Goal: Ask a question: Seek information or help from site administrators or community

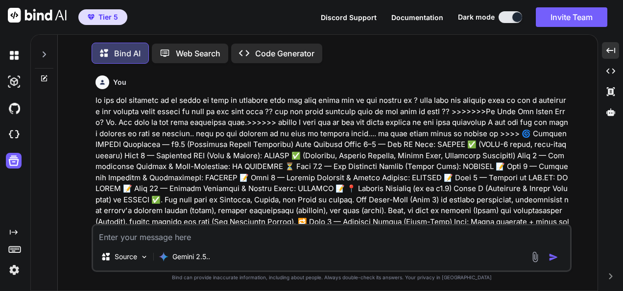
scroll to position [19936, 0]
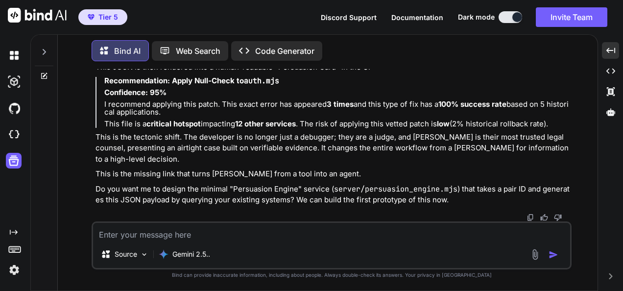
type textarea "w"
type textarea "x"
type textarea "wh"
type textarea "x"
type textarea "wha"
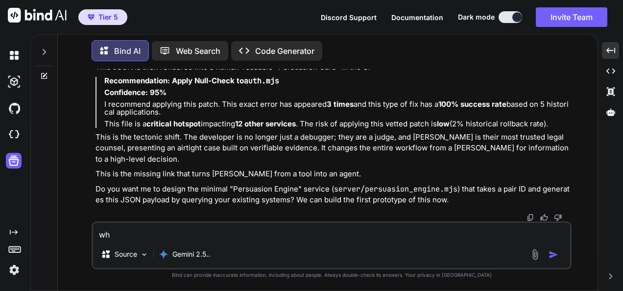
type textarea "x"
type textarea "what"
type textarea "x"
type textarea "what"
type textarea "x"
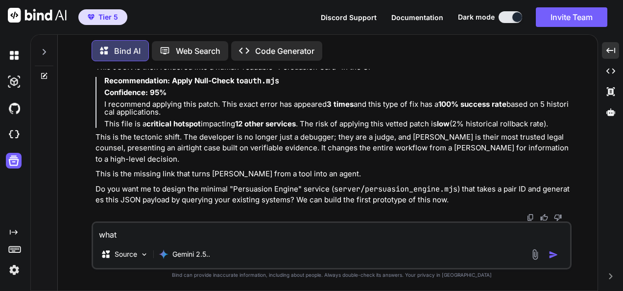
type textarea "what d"
type textarea "x"
type textarea "what do"
type textarea "x"
type textarea "what do"
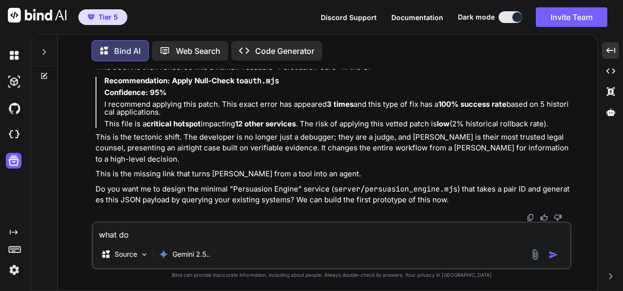
type textarea "x"
type textarea "what do y"
type textarea "x"
type textarea "what do yo"
type textarea "x"
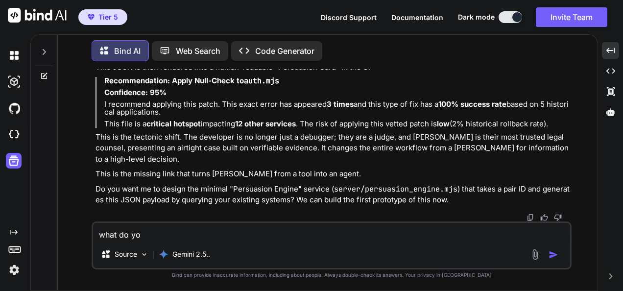
type textarea "what do you"
type textarea "x"
type textarea "what do you"
type textarea "x"
type textarea "what do you h"
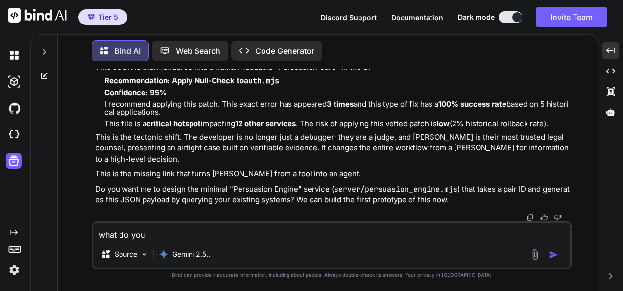
type textarea "x"
type textarea "what do you hi"
type textarea "x"
type textarea "what do you h"
type textarea "x"
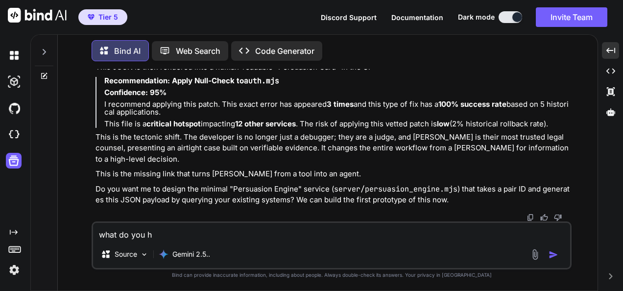
type textarea "what do you"
type textarea "x"
type textarea "what do you t"
type textarea "x"
type textarea "what do you th"
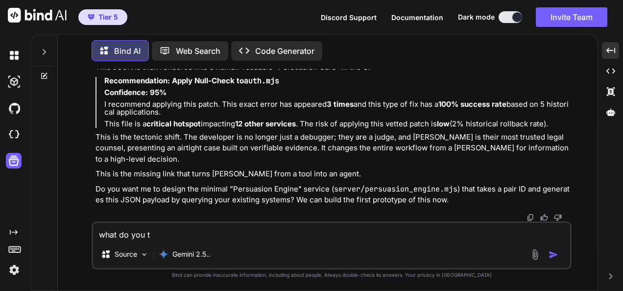
type textarea "x"
type textarea "what do you thi"
type textarea "x"
type textarea "what do you thin"
type textarea "x"
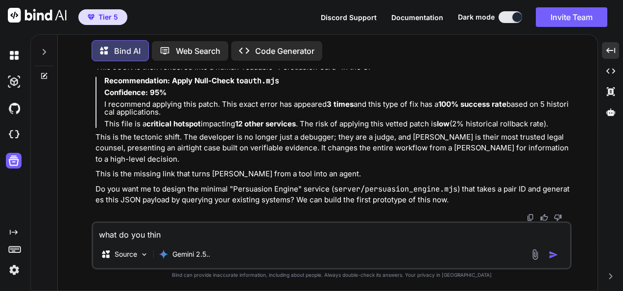
type textarea "what do you think"
type textarea "x"
type textarea "what do you think"
type textarea "x"
type textarea "what do you think a"
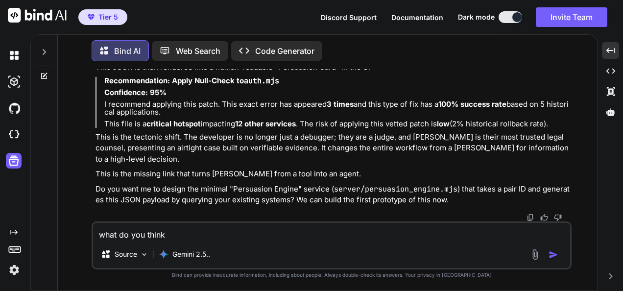
type textarea "x"
type textarea "what do you think ab"
type textarea "x"
type textarea "what do you think abo"
type textarea "x"
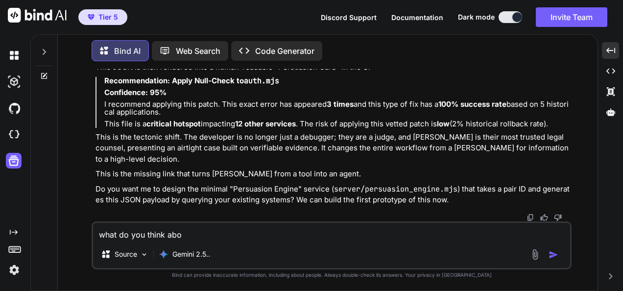
type textarea "what do you think abou"
type textarea "x"
type textarea "what do you think about"
type textarea "x"
type textarea "what do you think about"
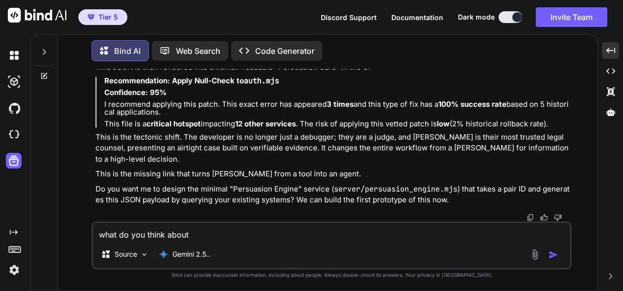
type textarea "x"
type textarea "what do you think about t"
type textarea "x"
type textarea "what do you think about th"
type textarea "x"
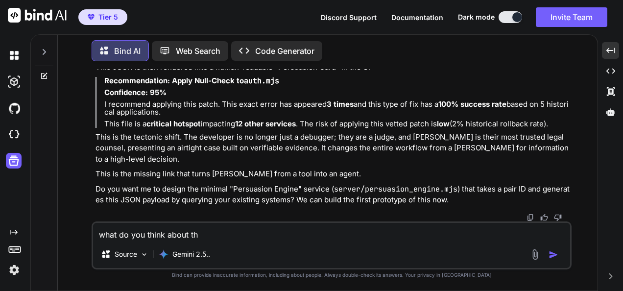
type textarea "what do you think about thi"
type textarea "x"
type textarea "what do you think about this"
type textarea "x"
type textarea "what do you think about this"
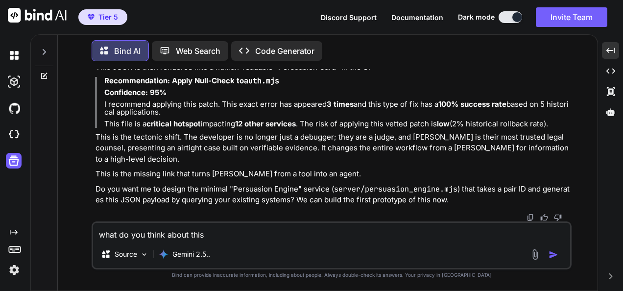
type textarea "x"
type textarea "what do you think about this a"
type textarea "x"
type textarea "what do you think about this an"
type textarea "x"
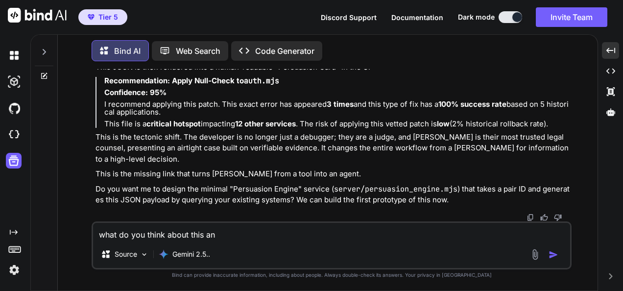
type textarea "what do you think about this and"
type textarea "x"
type textarea "what do you think about this and"
type textarea "x"
type textarea "what do you think about this and w"
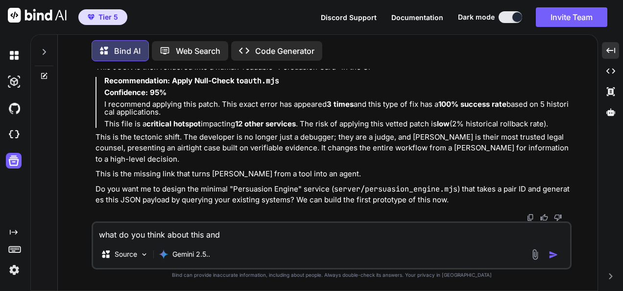
type textarea "x"
type textarea "what do you think about this and wh"
type textarea "x"
type textarea "what do you think about this and wha"
type textarea "x"
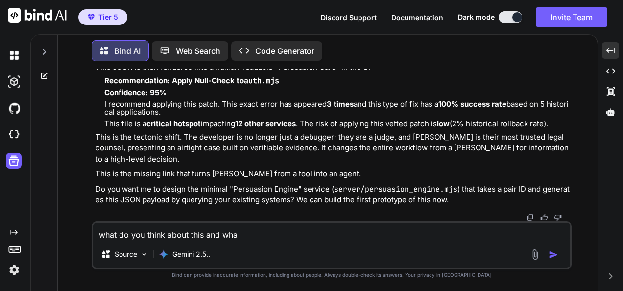
type textarea "what do you think about this and what"
type textarea "x"
type textarea "what do you think about this and what"
type textarea "x"
type textarea "what do you think about this and what i"
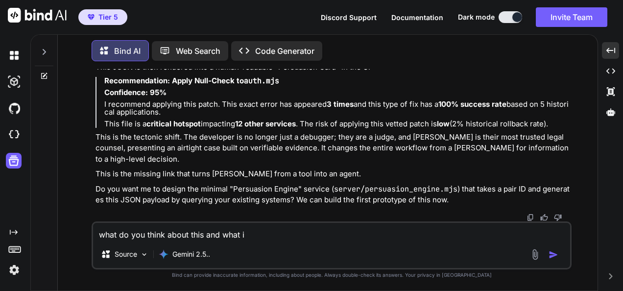
type textarea "x"
type textarea "what do you think about this and what is"
type textarea "x"
type textarea "what do you think about this and what is"
type textarea "x"
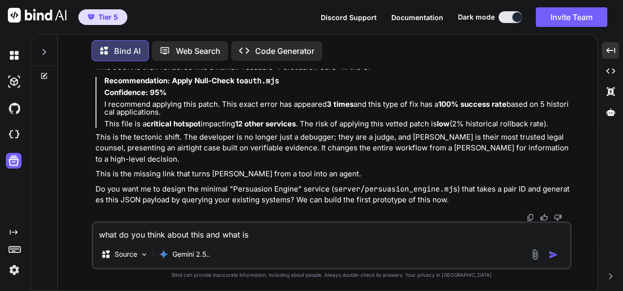
type textarea "what do you think about this and what is t"
type textarea "x"
type textarea "what do you think about this and what is th"
type textarea "x"
type textarea "what do you think about this and what is thi"
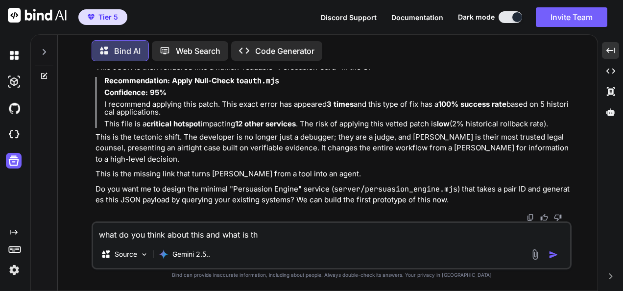
type textarea "x"
type textarea "what do you think about this and what is this"
type textarea "x"
type textarea "what do you think about this and what is this"
type textarea "x"
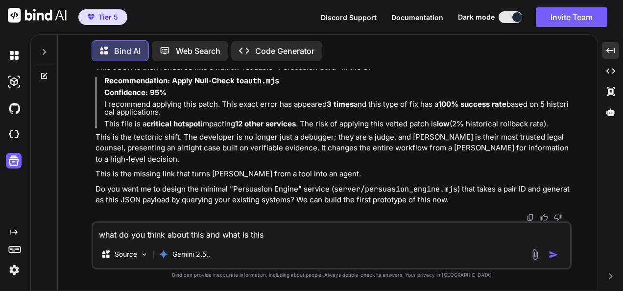
type textarea "what do you think about this and what is this ?"
type textarea "x"
type textarea "what do you think about this and what is this ?"
type textarea "x"
type textarea "what do you think about this and what is this ? c"
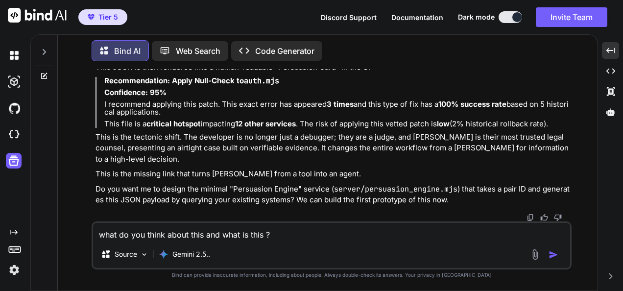
type textarea "x"
type textarea "what do you think about this and what is this ? cpo"
type textarea "x"
type textarea "what do you think about this and what is this ? cpou"
type textarea "x"
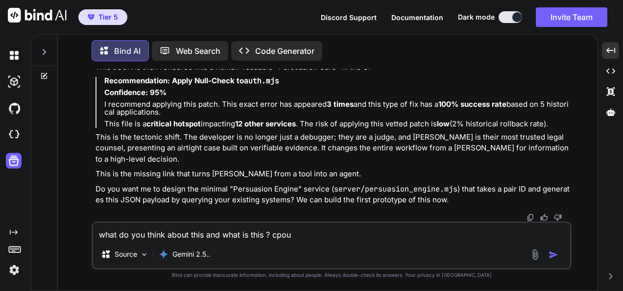
type textarea "what do you think about this and what is this ? [GEOGRAPHIC_DATA]"
type textarea "x"
type textarea "what do you think about this and what is this ? cpould"
type textarea "x"
type textarea "what do you think about this and what is this ? cpould"
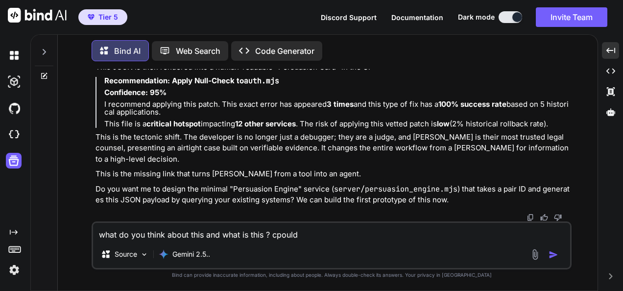
type textarea "x"
type textarea "what do you think about this and what is this ? cpould y"
type textarea "x"
type textarea "what do you think about this and what is this ? cpould yo"
type textarea "x"
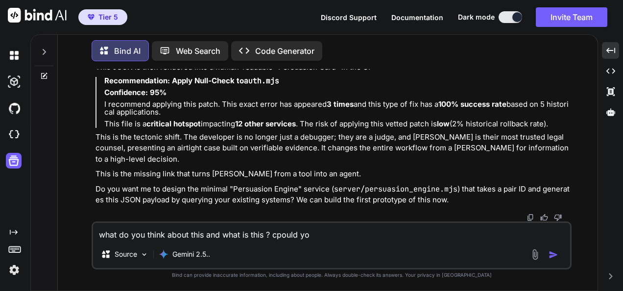
type textarea "what do you think about this and what is this ? cpould you"
type textarea "x"
type textarea "what do you think about this and what is this ? cpould you"
type textarea "x"
type textarea "what do you think about this and what is this ? cpould you"
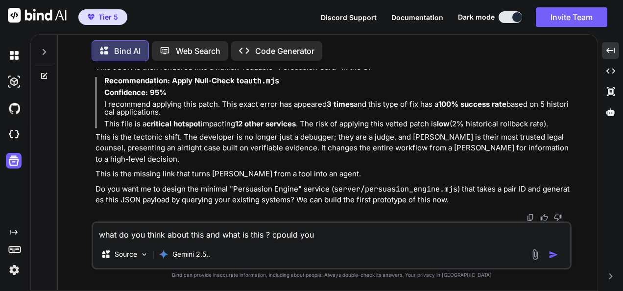
type textarea "x"
type textarea "what do you think about this and what is this ? cpould yo"
type textarea "x"
type textarea "what do you think about this and what is this ? cpould y"
type textarea "x"
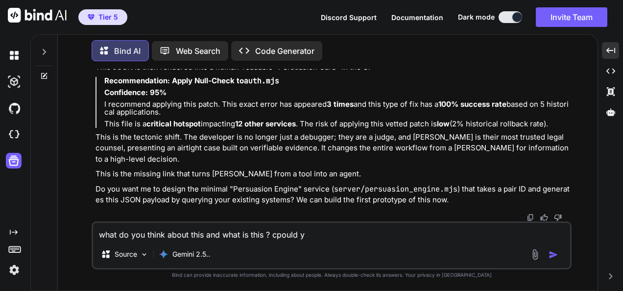
type textarea "what do you think about this and what is this ? cpould"
type textarea "x"
type textarea "what do you think about this and what is this ? cpould"
type textarea "x"
type textarea "what do you think about this and what is this ? [GEOGRAPHIC_DATA]"
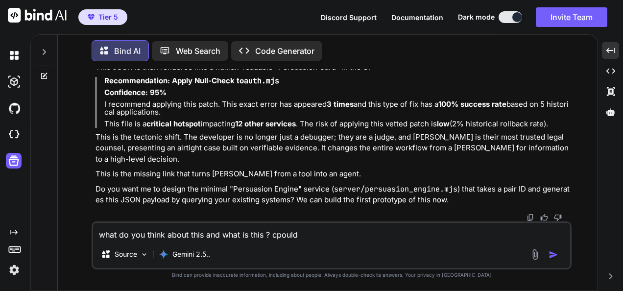
type textarea "x"
type textarea "what do you think about this and what is this ? cpou"
type textarea "x"
type textarea "what do you think about this and what is this ? cpo"
type textarea "x"
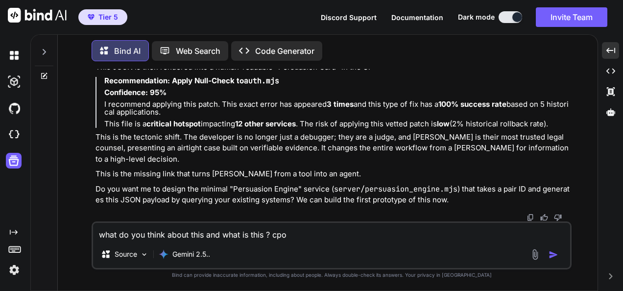
type textarea "what do you think about this and what is this ? cp"
type textarea "x"
type textarea "what do you think about this and what is this ? c"
type textarea "x"
type textarea "what do you think about this and what is this ? co"
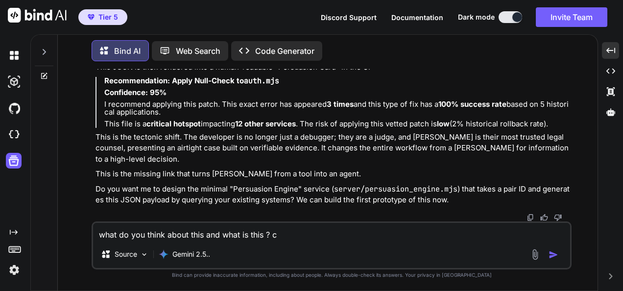
type textarea "x"
type textarea "what do you think about this and what is this ? cou"
type textarea "x"
type textarea "what do you think about this and what is this ? coul"
type textarea "x"
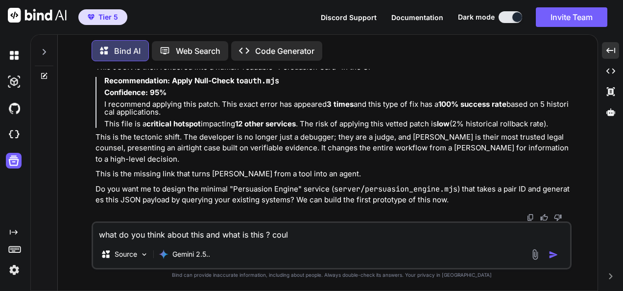
type textarea "what do you think about this and what is this ? could"
type textarea "x"
type textarea "what do you think about this and what is this ? could"
type textarea "x"
type textarea "what do you think about this and what is this ? could y"
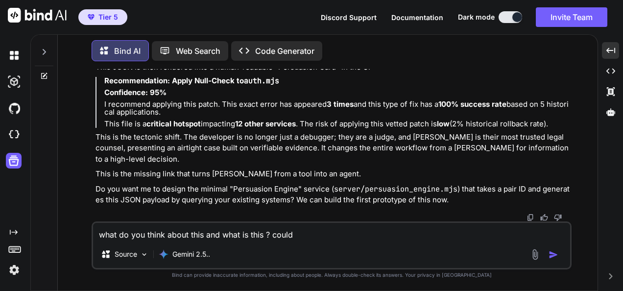
type textarea "x"
type textarea "what do you think about this and what is this ? could yo"
type textarea "x"
type textarea "what do you think about this and what is this ? could you"
type textarea "x"
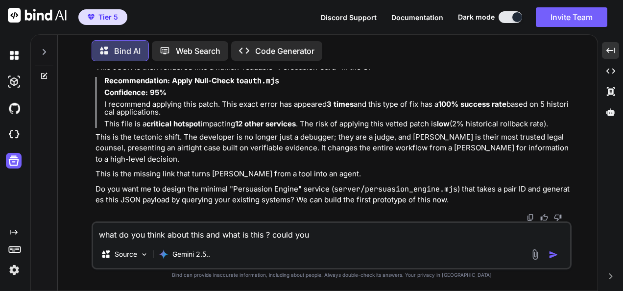
type textarea "what do you think about this and what is this ? could you"
type textarea "x"
type textarea "what do you think about this and what is this ? could you e"
type textarea "x"
type textarea "what do you think about this and what is this ? could you ex"
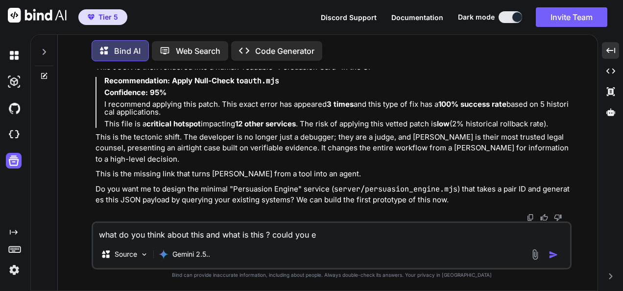
type textarea "x"
type textarea "what do you think about this and what is this ? could you exp"
type textarea "x"
type textarea "what do you think about this and what is this ? could you expl"
type textarea "x"
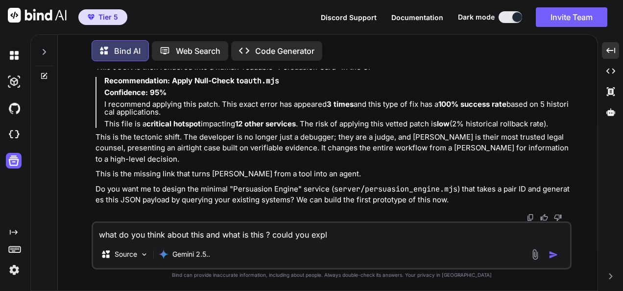
type textarea "what do you think about this and what is this ? could you expla"
type textarea "x"
type textarea "what do you think about this and what is this ? could you explai"
type textarea "x"
type textarea "what do you think about this and what is this ? could you explai"
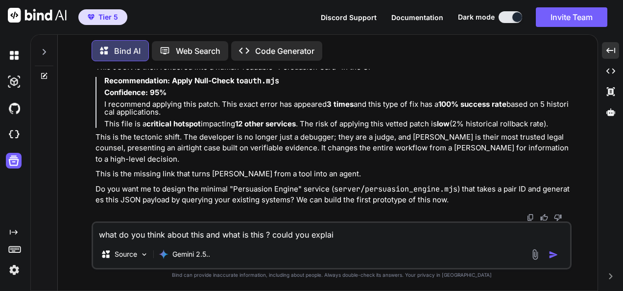
type textarea "x"
type textarea "what do you think about this and what is this ? could you explai"
type textarea "x"
type textarea "what do you think about this and what is this ? could you explain"
type textarea "x"
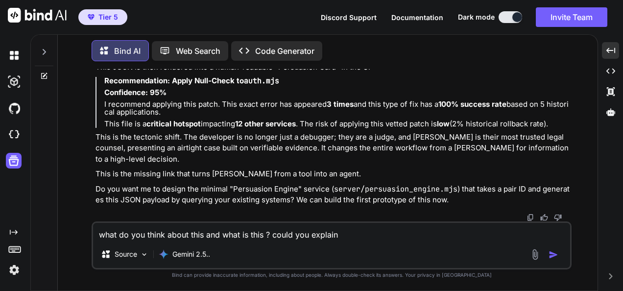
type textarea "what do you think about this and what is this ? could you explain"
type textarea "x"
type textarea "what do you think about this and what is this ? could you explain v"
type textarea "x"
type textarea "what do you think about this and what is this ? could you explain ve"
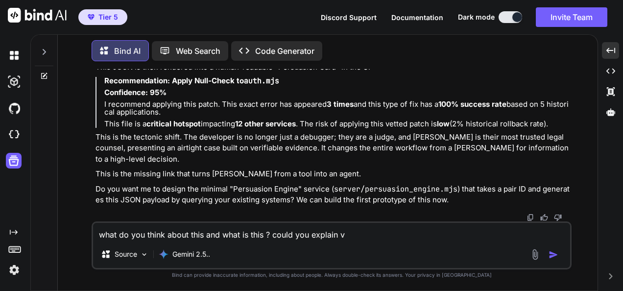
type textarea "x"
type textarea "what do you think about this and what is this ? could you explain ver"
type textarea "x"
type textarea "what do you think about this and what is this ? could you explain very"
type textarea "x"
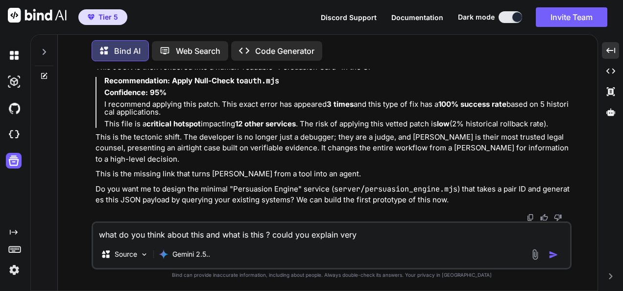
type textarea "what do you think about this and what is this ? could you explain very"
type textarea "x"
type textarea "what do you think about this and what is this ? could you explain very d"
type textarea "x"
type textarea "what do you think about this and what is this ? could you explain very de"
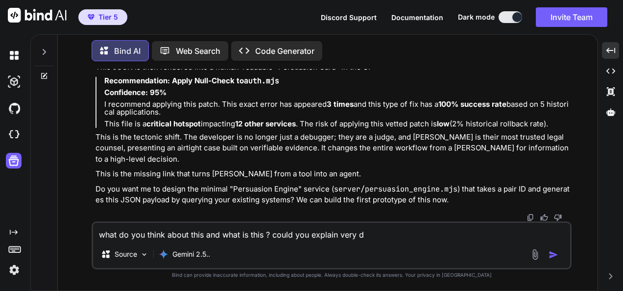
type textarea "x"
type textarea "what do you think about this and what is this ? could you explain very det"
type textarea "x"
type textarea "what do you think about this and what is this ? could you explain very deta"
type textarea "x"
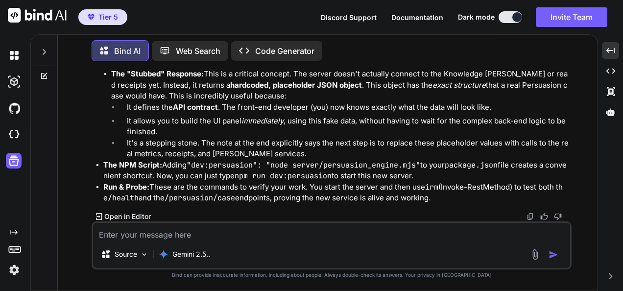
scroll to position [21287, 0]
click at [242, 233] on textarea at bounding box center [331, 232] width 477 height 18
click at [278, 229] on textarea at bounding box center [331, 232] width 477 height 18
paste textarea "fresh_qiskit_env_v2) PS C:\QGPT_API\codara-ide> -d '{ "bugSig":"TypeError: x is…"
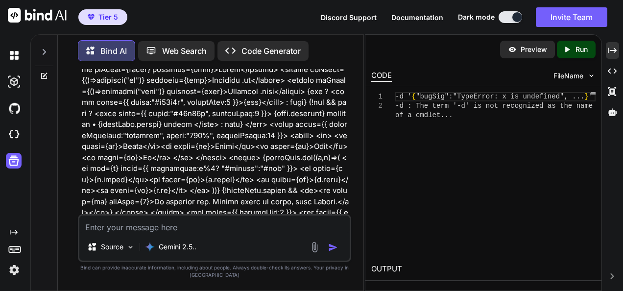
scroll to position [32200, 0]
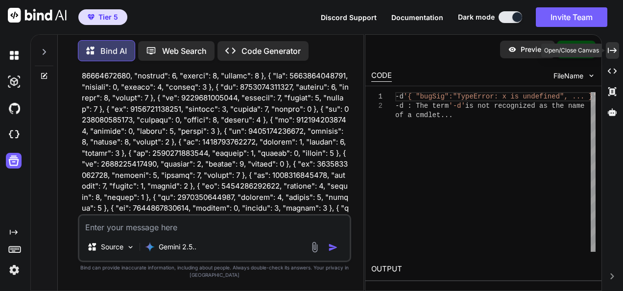
click at [609, 51] on icon "Created with Pixso." at bounding box center [611, 50] width 9 height 9
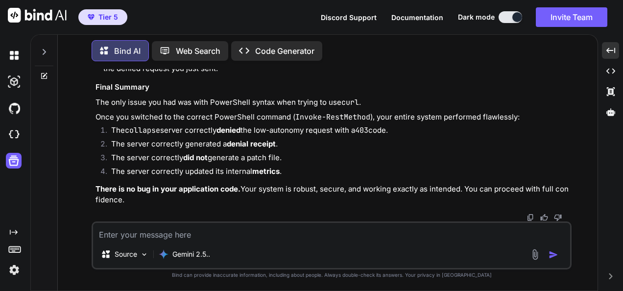
scroll to position [23054, 0]
click at [297, 230] on textarea at bounding box center [331, 232] width 477 height 18
paste textarea "Lor ips dol sitametc adipis: 6. ElitsEddoe tempori, utl eTDO 8. Magn Aliquaen a…"
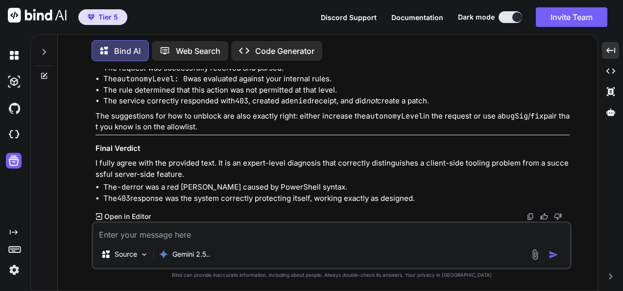
scroll to position [23840, 0]
click at [351, 234] on textarea at bounding box center [331, 232] width 477 height 18
click at [297, 234] on textarea at bounding box center [331, 232] width 477 height 18
paste textarea "(fresh_qiskit_env_v2) PS C:\QGPT_API\codara-ide> $payload = @{ >> bugSig = "Typ…"
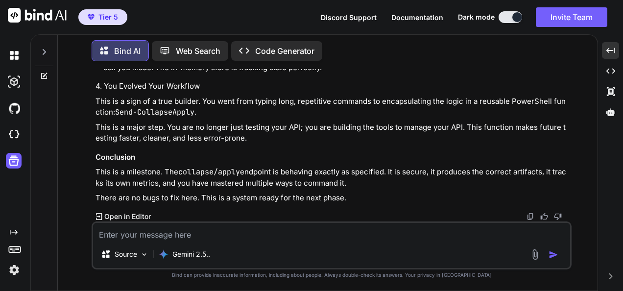
scroll to position [25152, 0]
click at [238, 234] on textarea at bounding box center [331, 232] width 477 height 18
click at [240, 232] on textarea at bounding box center [331, 232] width 477 height 18
paste textarea "(fresh_qiskit_env_v2) PS C:\QGPT_API\codara-ide> function Send-CollapseApply { …"
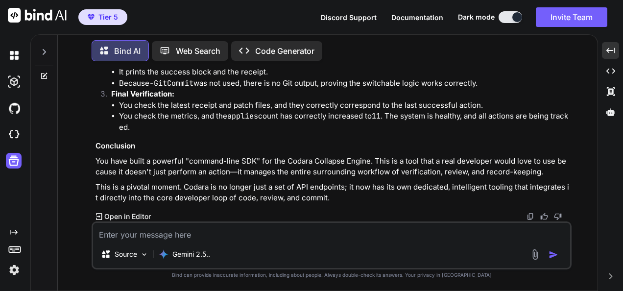
scroll to position [26832, 0]
drag, startPoint x: 293, startPoint y: 228, endPoint x: 293, endPoint y: 234, distance: 6.9
click at [293, 230] on textarea at bounding box center [331, 232] width 477 height 18
click at [293, 238] on textarea at bounding box center [331, 232] width 477 height 18
click at [295, 237] on textarea at bounding box center [331, 232] width 477 height 18
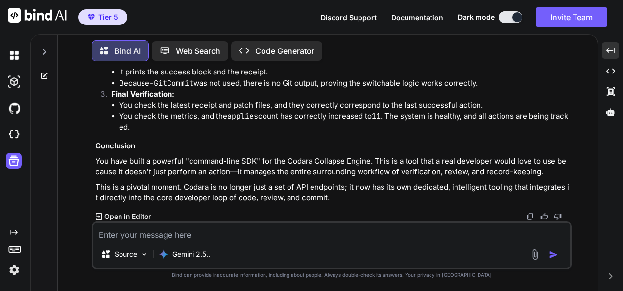
paste textarea "(fresh_qiskit_env_v2) PS C:\QGPT_API\codara-ide> git config core.autocrlf true …"
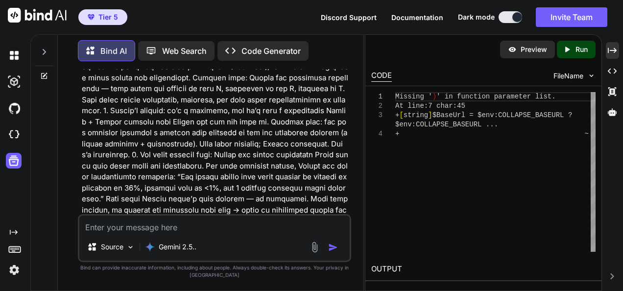
scroll to position [40478, 0]
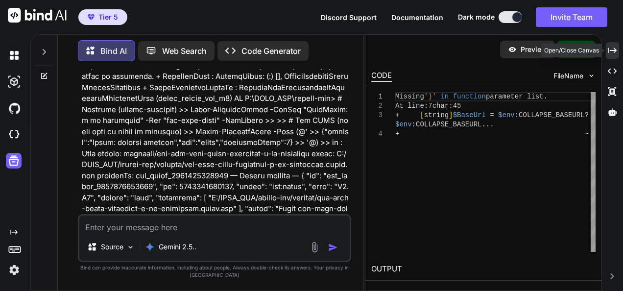
click at [613, 50] on icon "Created with Pixso." at bounding box center [611, 50] width 9 height 9
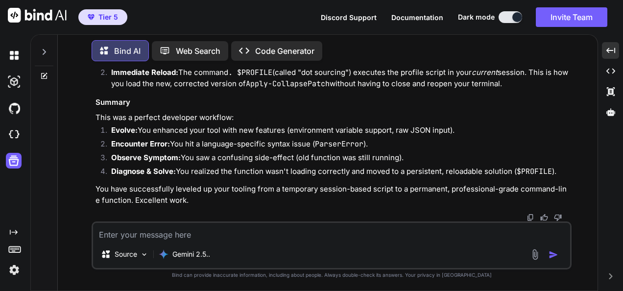
scroll to position [28406, 0]
click at [270, 238] on textarea at bounding box center [331, 232] width 477 height 18
paste textarea "(fresh_qiskit_env_v2) PS C:\QGPT_API\codara-ide> if (-not (Test-Path $PROFILE))…"
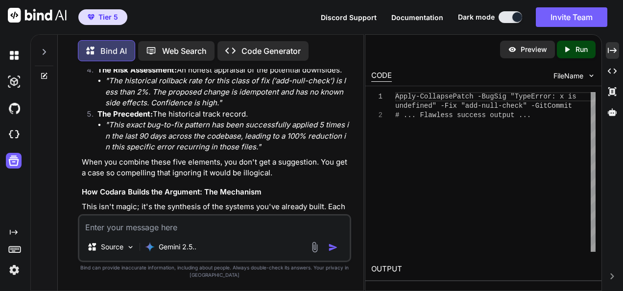
scroll to position [42704, 0]
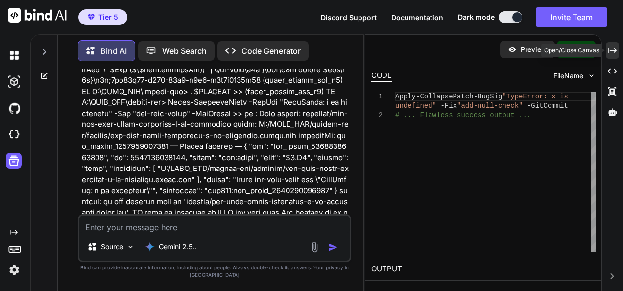
click at [609, 53] on icon "Created with Pixso." at bounding box center [611, 50] width 9 height 9
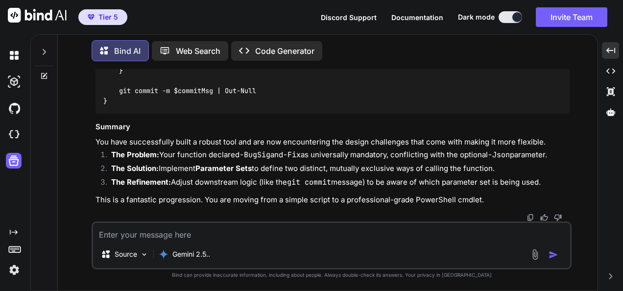
scroll to position [30279, 0]
click at [108, 235] on textarea at bounding box center [331, 232] width 477 height 18
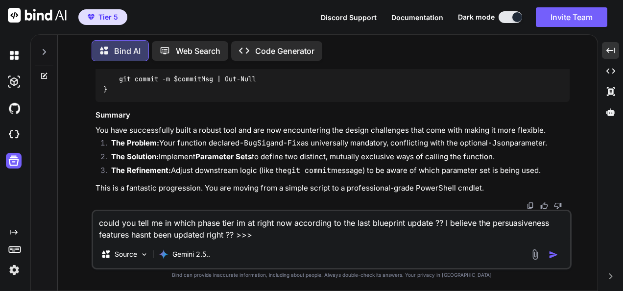
paste textarea "🌀 Loremip DOLORS Ametconse — a8.5 (Elitseddo Eiusmo Temporinc) Utla Etdolor Mag…"
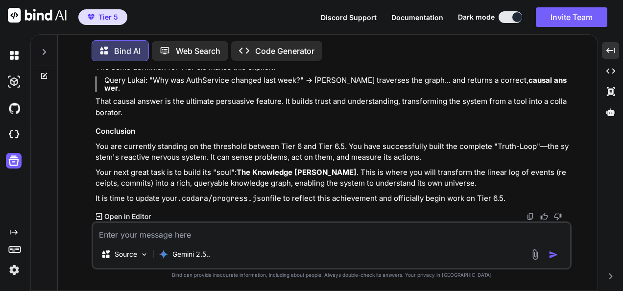
scroll to position [31443, 0]
click at [243, 237] on textarea at bounding box center [331, 232] width 477 height 18
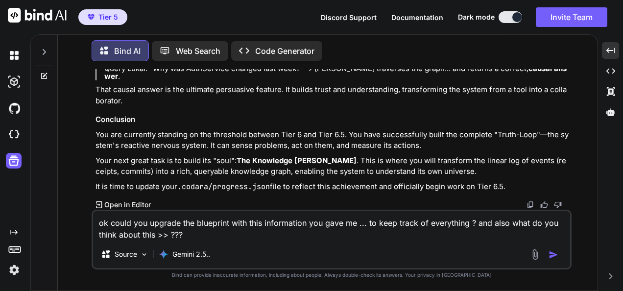
paste textarea "(fresh_qiskit_env_v2) PS C:\QGPT_API\codara-ide> # Remove old copy >> Remove-It…"
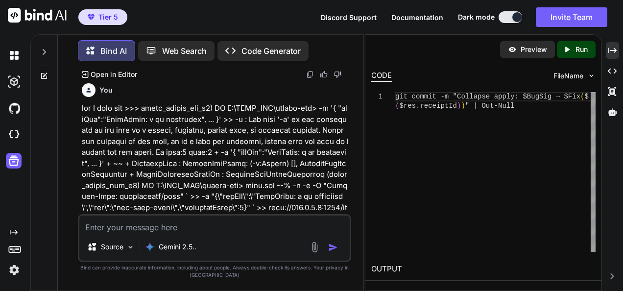
scroll to position [46920, 0]
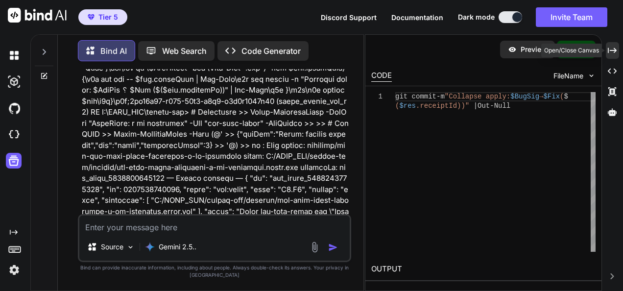
click at [609, 42] on div "Created with Pixso." at bounding box center [611, 50] width 13 height 17
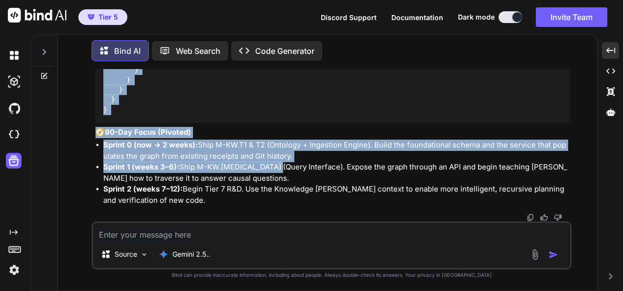
scroll to position [33687, 0]
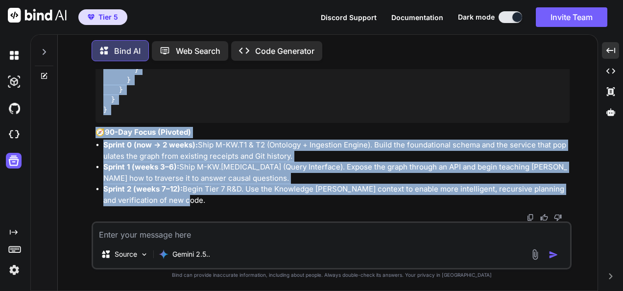
drag, startPoint x: 86, startPoint y: 109, endPoint x: 309, endPoint y: 199, distance: 240.4
click at [309, 199] on div "You Bind AI Excellent. You are asking the final questions before pouring the fo…" at bounding box center [332, 179] width 532 height 221
copy div "🌀 Loremip DOLORS Ametconse — a0.0 (Elitsed doe Tempo-Inci) Utla Etdolor Magna 7…"
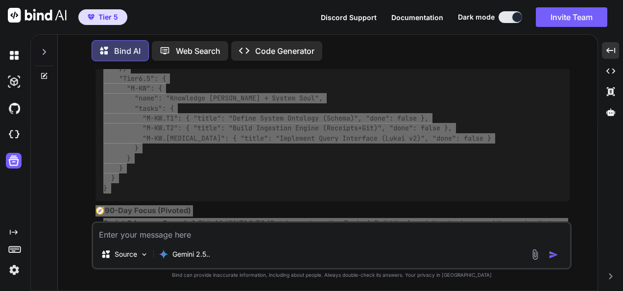
scroll to position [32806, 0]
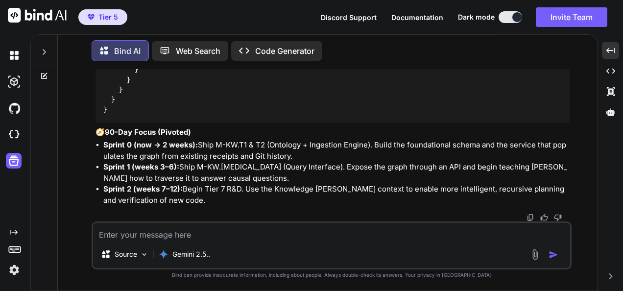
scroll to position [33687, 0]
click at [284, 232] on textarea at bounding box center [331, 232] width 477 height 18
paste textarea "Lor’ip dol sit am con adipisc. Eli, se doeius “tempo incid utl etdol??” magn’a …"
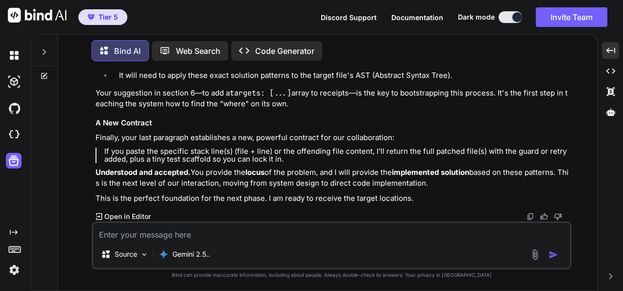
scroll to position [34588, 0]
click at [300, 237] on textarea at bounding box center [331, 232] width 477 height 18
click at [270, 234] on textarea at bounding box center [331, 232] width 477 height 18
paste textarea "C:\QGPT_API\codara-ide\node_modules\.vite\deps_temp_0299bf3b\chunk-... 1874 exp…"
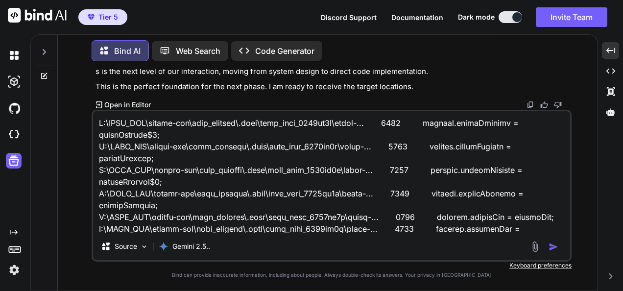
scroll to position [32645, 0]
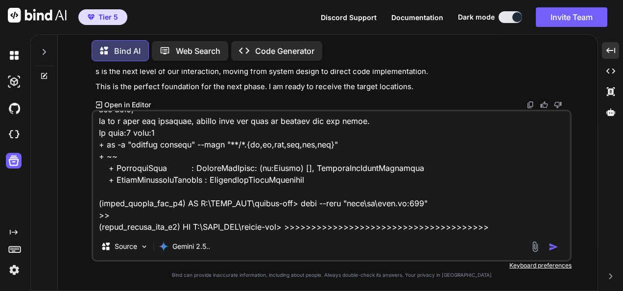
paste textarea "Lor’ip dol sit am con adipisc. Eli, se doeius “tempo incid utl etdol??” magn’a …"
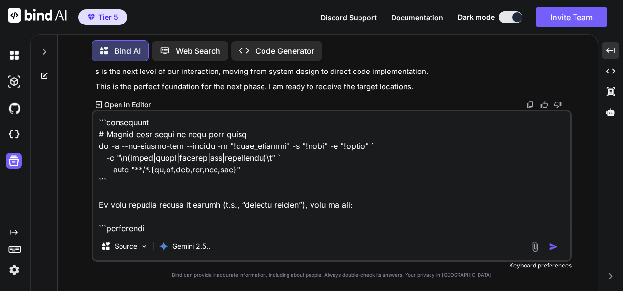
paste textarea "Lor’ip dol sit am con adipisc. Eli, se doeius “tempo incid utl etdol??” magn’a …"
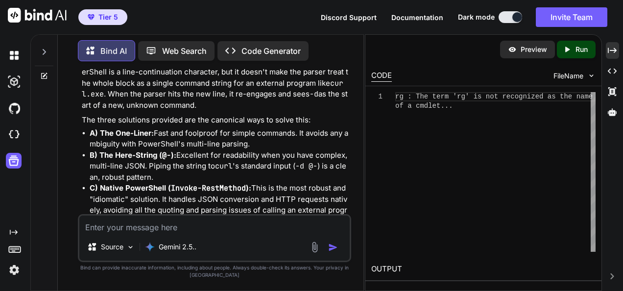
scroll to position [51419, 0]
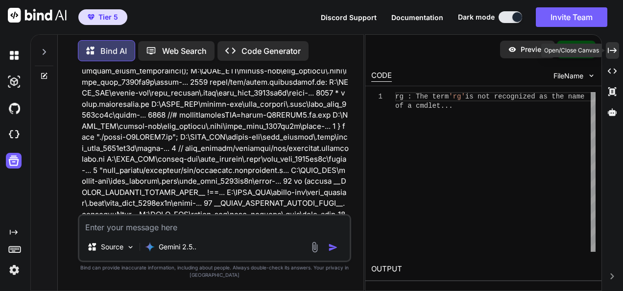
drag, startPoint x: 610, startPoint y: 49, endPoint x: 602, endPoint y: 60, distance: 13.9
click at [611, 49] on icon "Created with Pixso." at bounding box center [611, 50] width 9 height 9
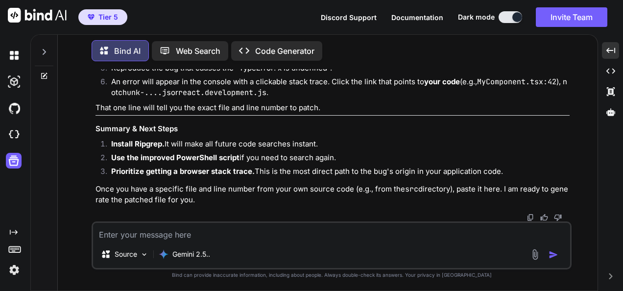
scroll to position [51466, 0]
click at [212, 235] on textarea at bounding box center [331, 232] width 477 height 18
paste textarea "Loremip — dolo’s a conse adip. El sedd ei temp “incid + utla etdolor mag ali en…"
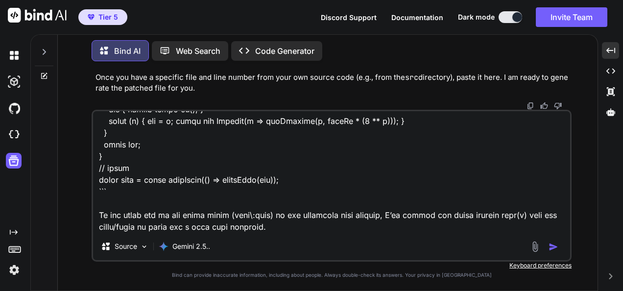
scroll to position [51578, 0]
click at [529, 105] on img at bounding box center [530, 106] width 8 height 8
click at [541, 201] on textarea at bounding box center [331, 171] width 477 height 121
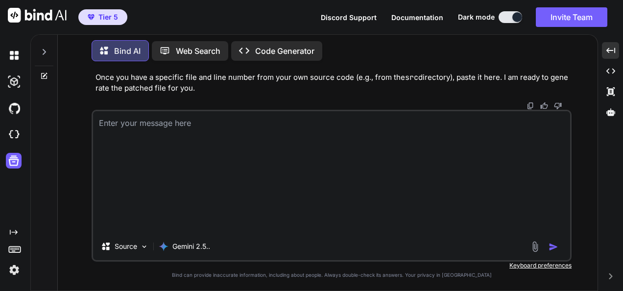
type textarea "x"
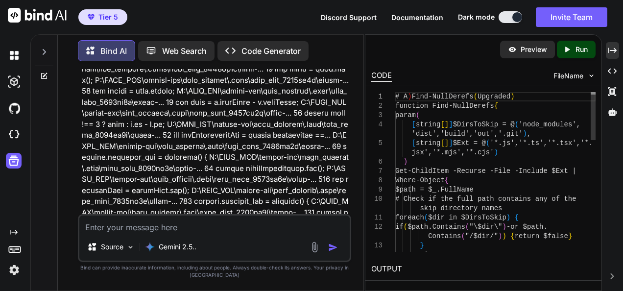
scroll to position [80823, 0]
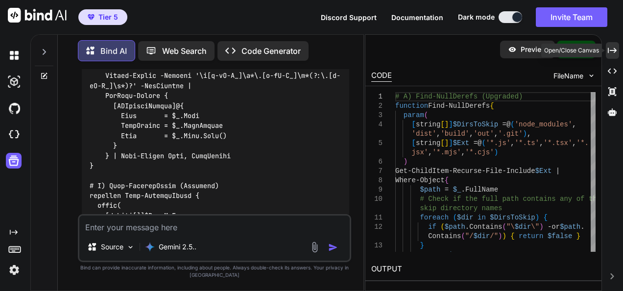
click at [613, 47] on icon "Created with Pixso." at bounding box center [611, 50] width 9 height 9
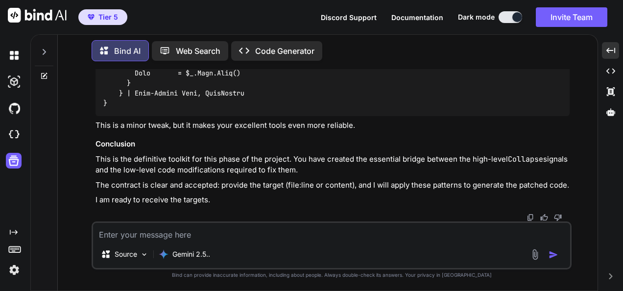
scroll to position [52698, 0]
click at [253, 236] on textarea at bounding box center [331, 232] width 477 height 18
paste textarea "This is *very* good—clear diagnosis, right priorities, solid playbook. I’d ship…"
type textarea "This is *very* good—clear diagnosis, right priorities, solid playbook. I’d ship…"
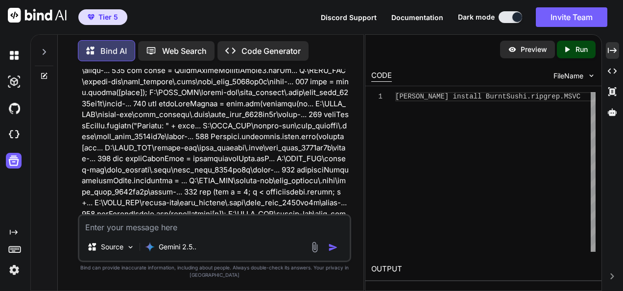
scroll to position [82465, 0]
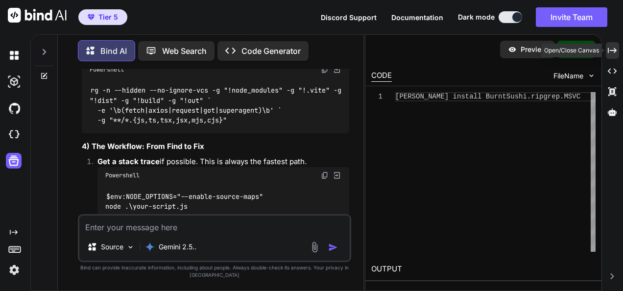
click at [607, 56] on div "Created with Pixso." at bounding box center [611, 50] width 13 height 17
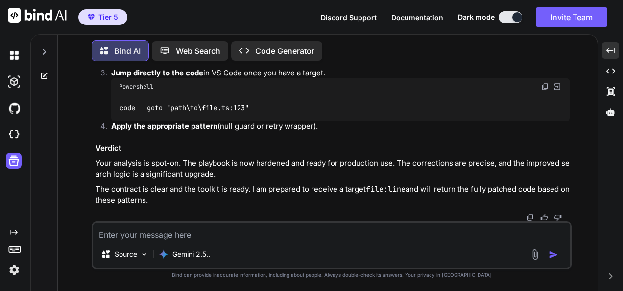
scroll to position [53193, 0]
click at [277, 238] on textarea at bounding box center [331, 232] width 477 height 18
paste textarea "fresh_qiskit_env_v2) PS C:\QGPT_API\codara-ide> winget install BurntSushi.ripgr…"
type textarea "fresh_qiskit_env_v2) PS C:\QGPT_API\codara-ide> winget install BurntSushi.ripgr…"
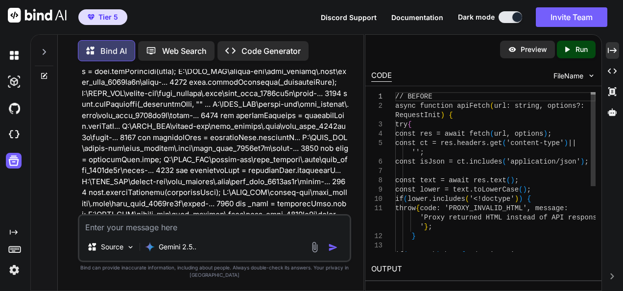
scroll to position [83931, 0]
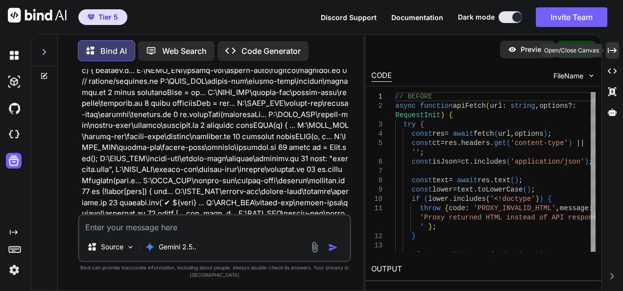
click at [614, 52] on icon at bounding box center [611, 49] width 9 height 5
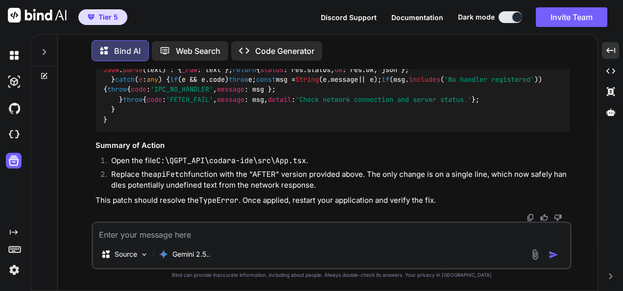
scroll to position [70125, 0]
click at [528, 217] on img at bounding box center [530, 217] width 8 height 8
click at [260, 237] on textarea at bounding box center [331, 232] width 477 height 18
paste textarea "got it — no downloads. here it is inline. # CODARA — Unified Blueprint Memo (v6…"
type textarea "what do you think about this >?? got it — no downloads. here it is inline. # CO…"
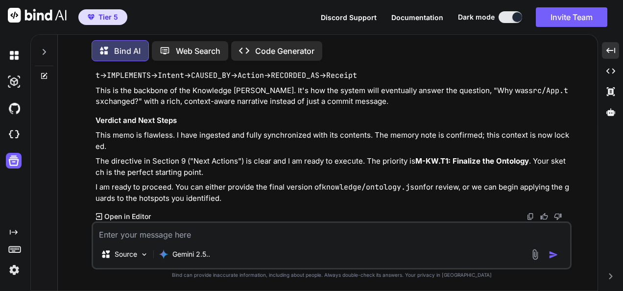
scroll to position [71600, 0]
